Goal: Transaction & Acquisition: Purchase product/service

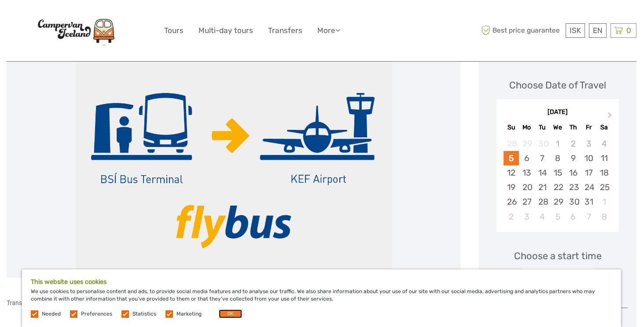
click at [229, 313] on button "OK" at bounding box center [230, 313] width 23 height 9
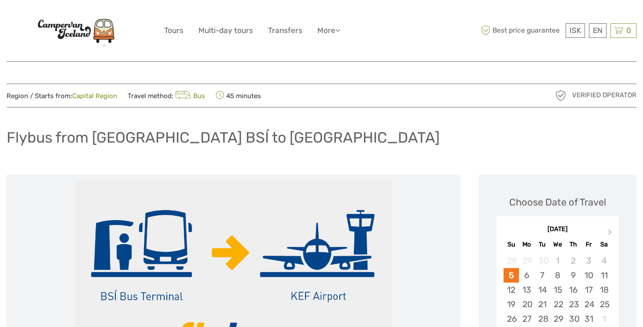
click at [225, 264] on img at bounding box center [233, 284] width 317 height 211
click at [92, 99] on link "Capital Region" at bounding box center [94, 96] width 45 height 8
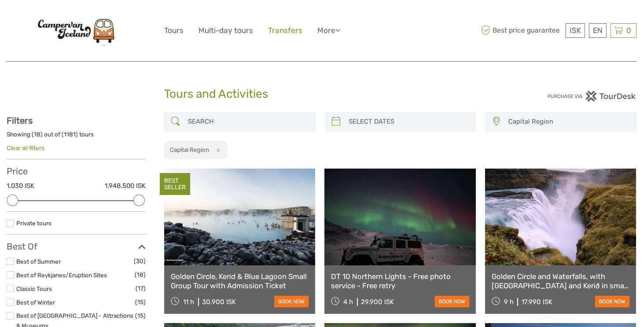
click at [288, 33] on link "Transfers" at bounding box center [285, 30] width 34 height 13
click at [285, 29] on link "Transfers" at bounding box center [285, 30] width 34 height 13
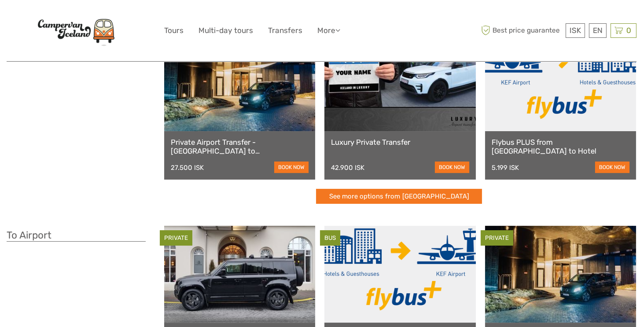
scroll to position [117, 0]
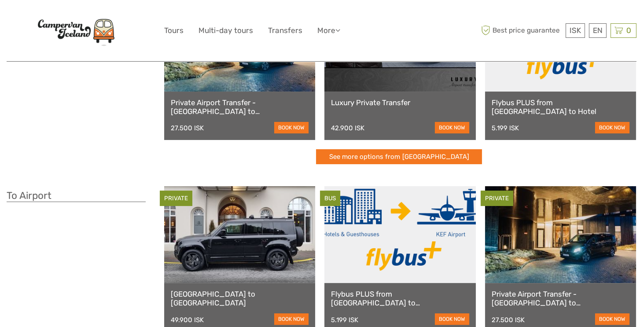
click at [532, 73] on link at bounding box center [560, 43] width 151 height 97
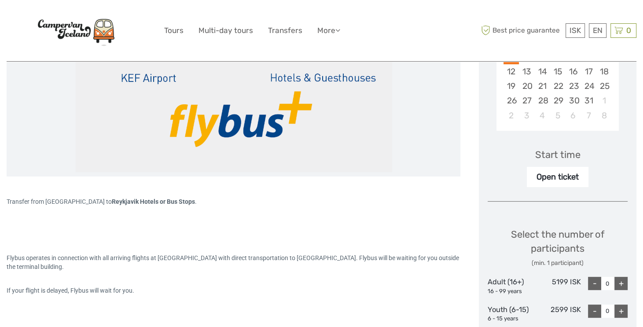
scroll to position [235, 0]
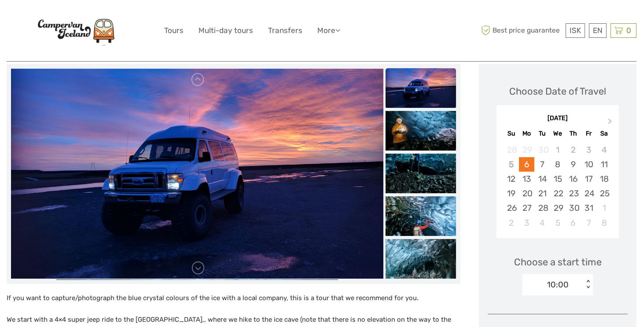
scroll to position [117, 0]
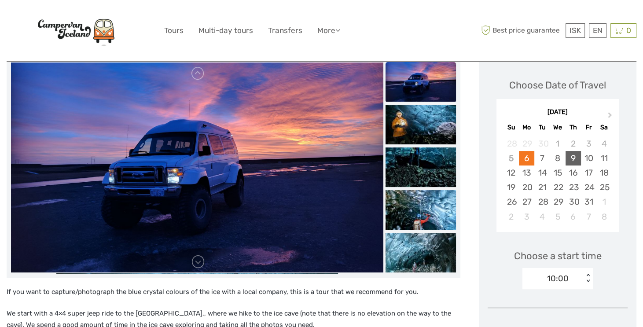
click at [571, 161] on div "9" at bounding box center [573, 158] width 15 height 15
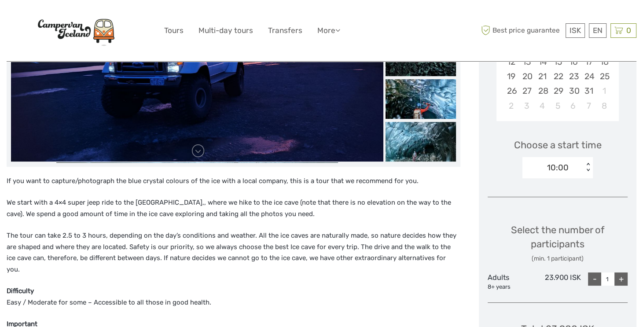
scroll to position [235, 0]
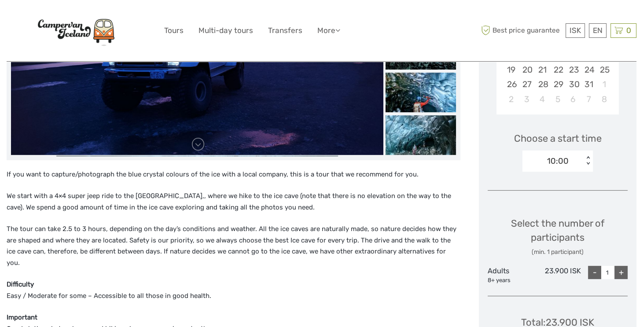
click at [619, 273] on div "+" at bounding box center [620, 272] width 13 height 13
type input "2"
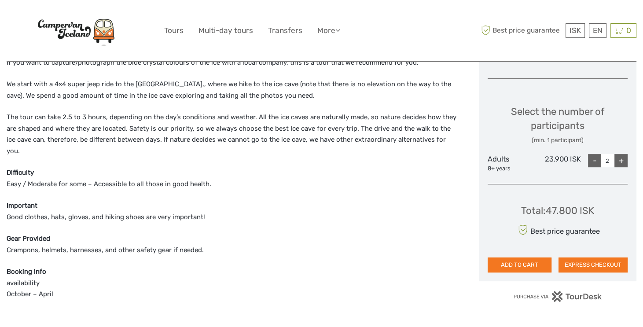
scroll to position [352, 0]
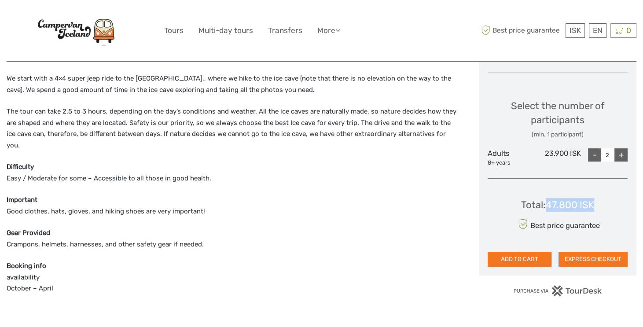
drag, startPoint x: 549, startPoint y: 206, endPoint x: 597, endPoint y: 206, distance: 48.0
click at [597, 206] on div "Total : 47.800 ISK Best price guarantee ADD TO CART EXPRESS CHECKOUT" at bounding box center [558, 226] width 140 height 81
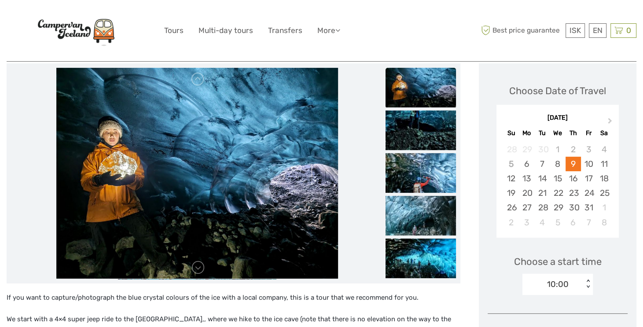
scroll to position [117, 0]
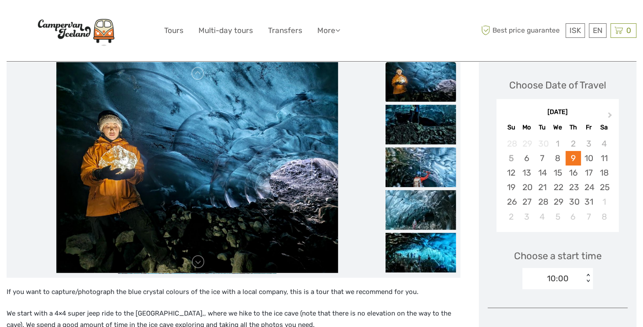
click at [251, 166] on img at bounding box center [197, 167] width 282 height 211
click at [195, 265] on link at bounding box center [198, 262] width 14 height 14
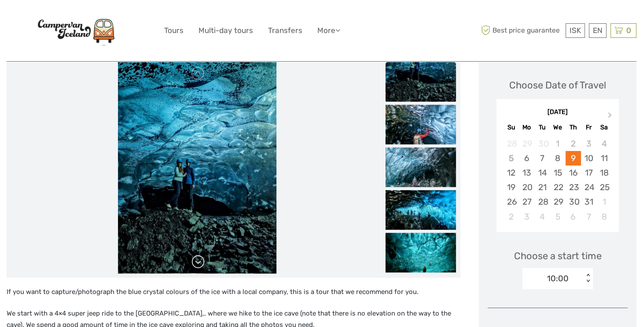
click at [198, 259] on link at bounding box center [198, 262] width 14 height 14
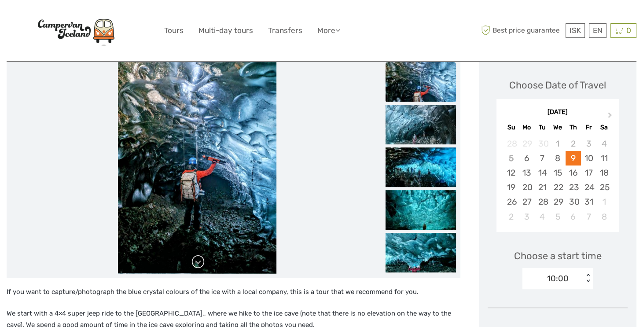
click at [198, 259] on link at bounding box center [198, 262] width 14 height 14
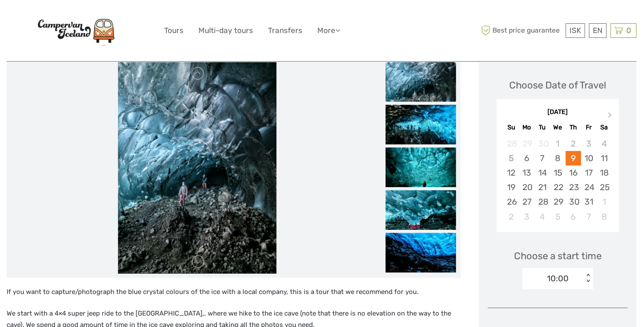
click at [189, 138] on img at bounding box center [197, 167] width 158 height 211
click at [412, 130] on img at bounding box center [421, 125] width 70 height 40
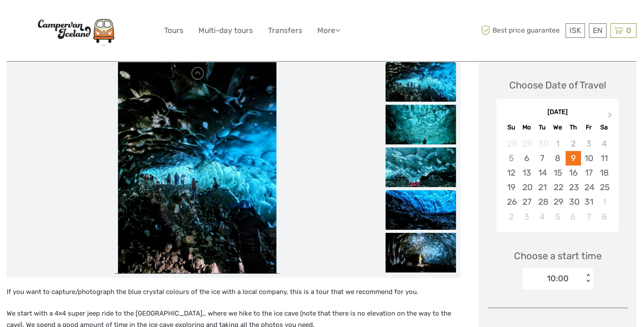
click at [426, 202] on img at bounding box center [421, 210] width 70 height 40
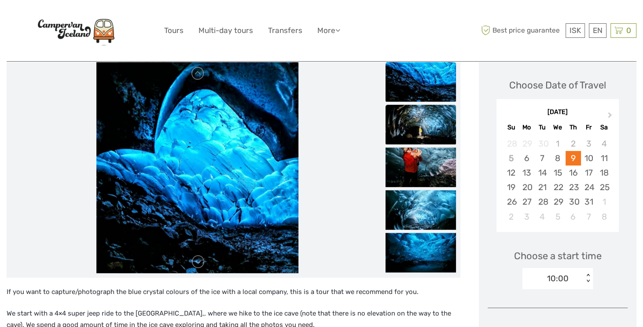
click at [422, 123] on img at bounding box center [421, 125] width 70 height 40
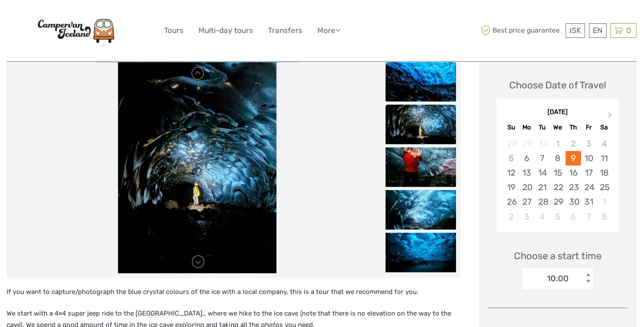
click at [422, 85] on img at bounding box center [421, 82] width 70 height 40
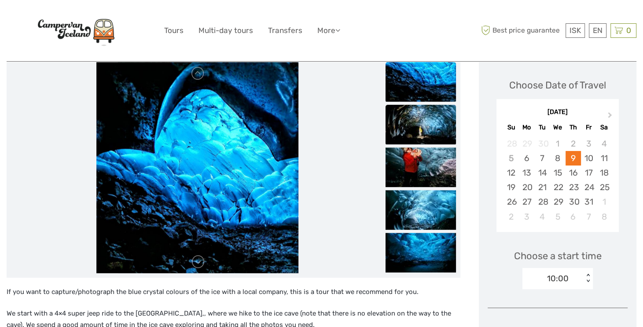
scroll to position [0, 0]
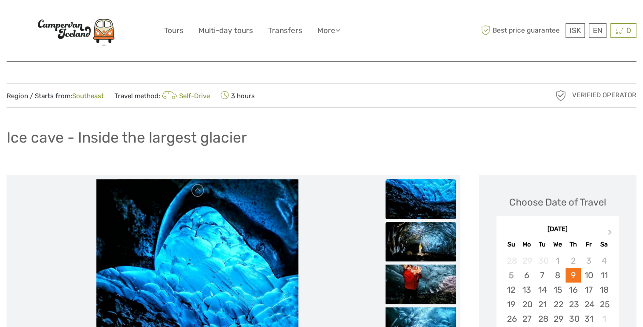
click at [432, 233] on img at bounding box center [421, 242] width 70 height 40
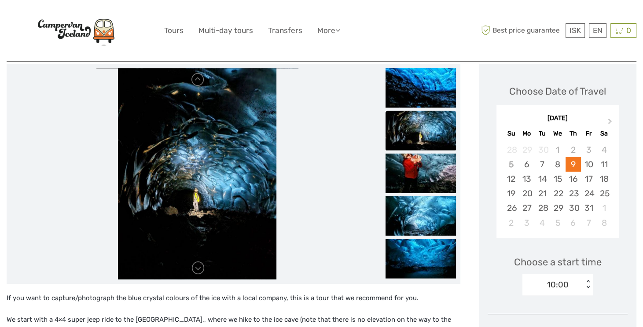
scroll to position [117, 0]
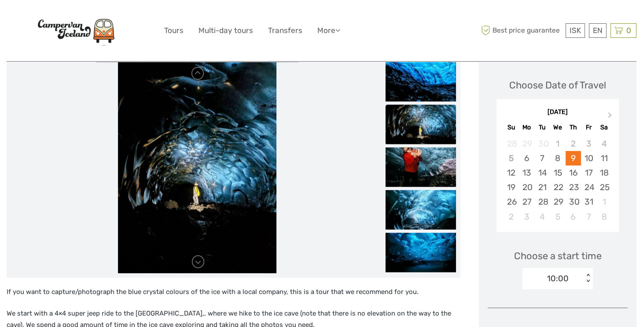
click at [426, 90] on img at bounding box center [421, 82] width 70 height 40
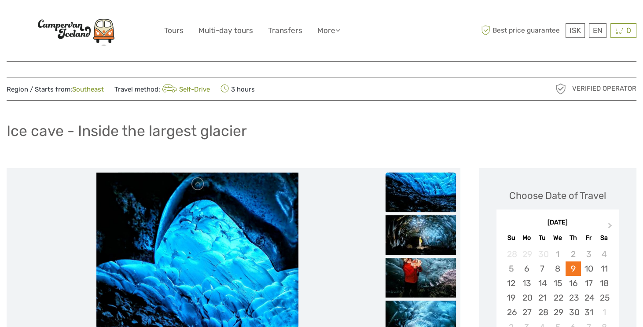
scroll to position [0, 0]
